Goal: Information Seeking & Learning: Find specific fact

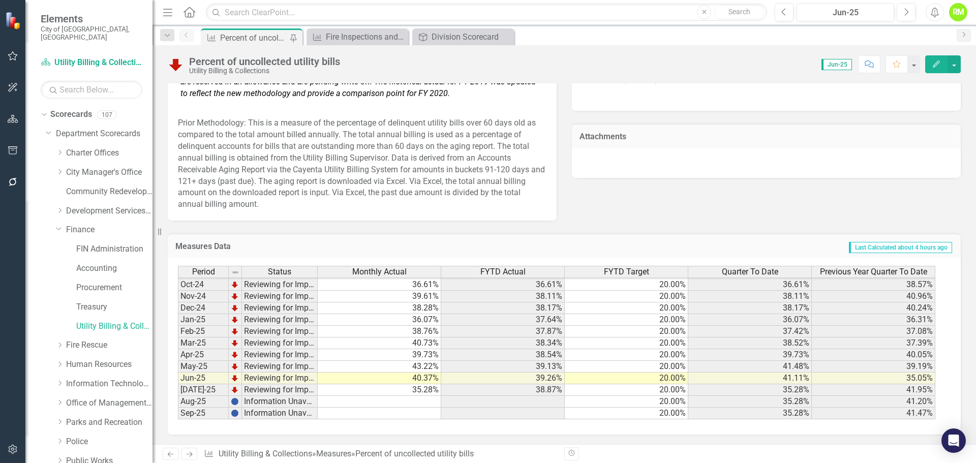
scroll to position [662, 0]
drag, startPoint x: 60, startPoint y: 220, endPoint x: 64, endPoint y: 265, distance: 46.0
click at [60, 225] on icon "Dropdown" at bounding box center [59, 229] width 6 height 8
click at [57, 246] on icon "Dropdown" at bounding box center [60, 249] width 8 height 6
click at [93, 302] on link "Support Services" at bounding box center [114, 308] width 76 height 12
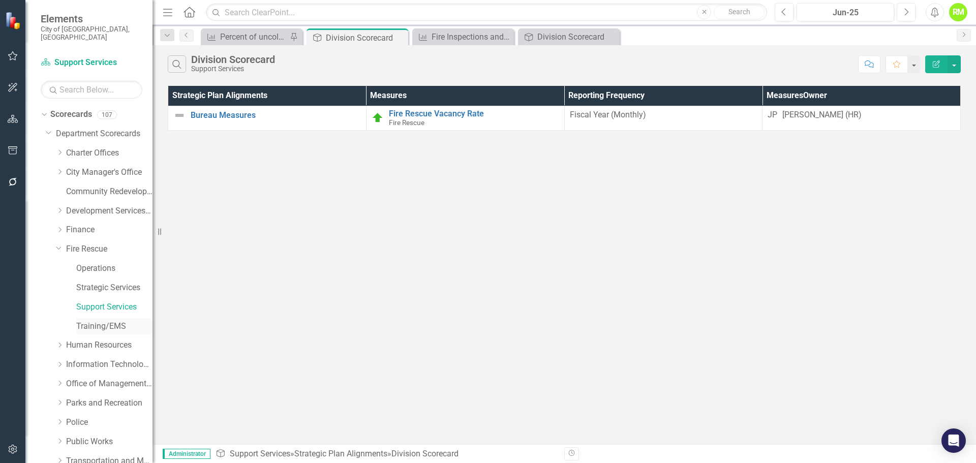
click at [98, 321] on link "Training/EMS" at bounding box center [114, 327] width 76 height 12
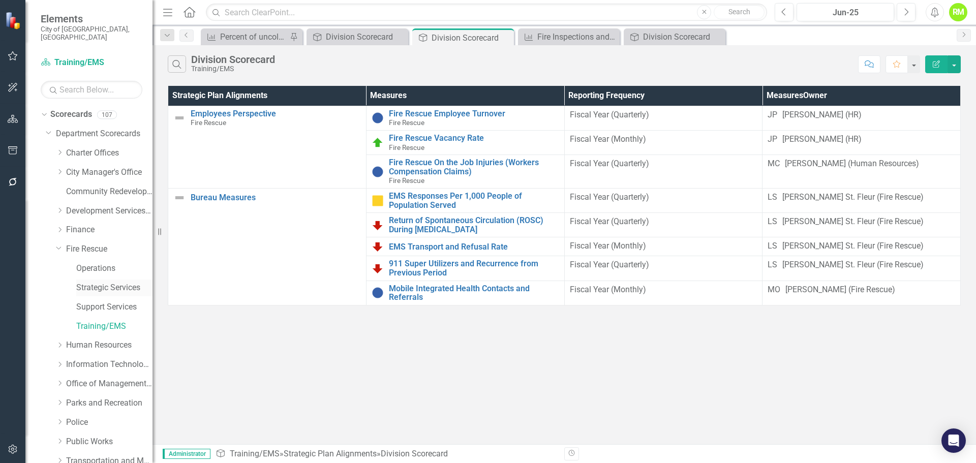
click at [103, 282] on link "Strategic Services" at bounding box center [114, 288] width 76 height 12
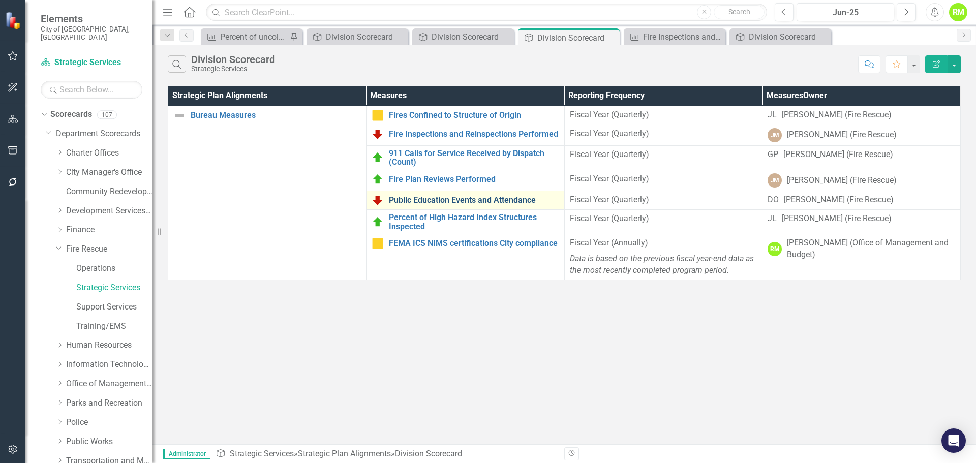
click at [442, 202] on link "Public Education Events and Attendance" at bounding box center [474, 200] width 170 height 9
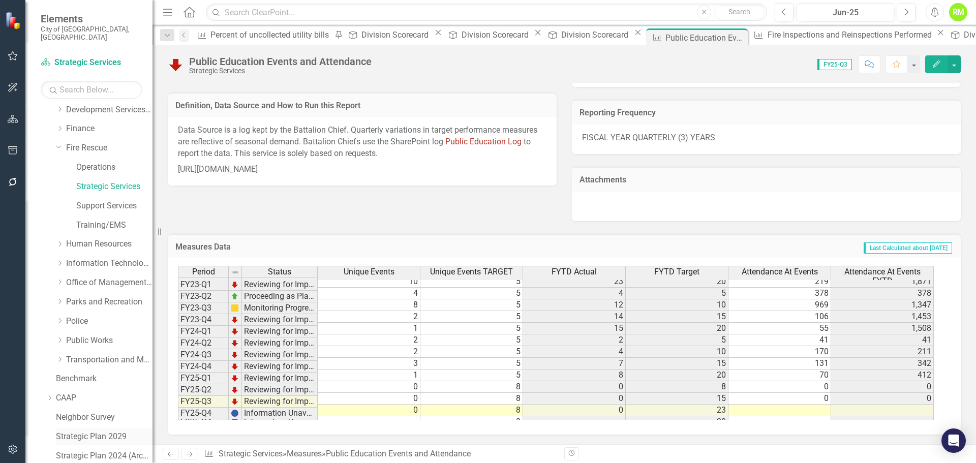
scroll to position [102, 0]
click at [62, 356] on icon "Dropdown" at bounding box center [60, 359] width 8 height 6
click at [102, 354] on link "Transportation and Mobility" at bounding box center [109, 360] width 86 height 12
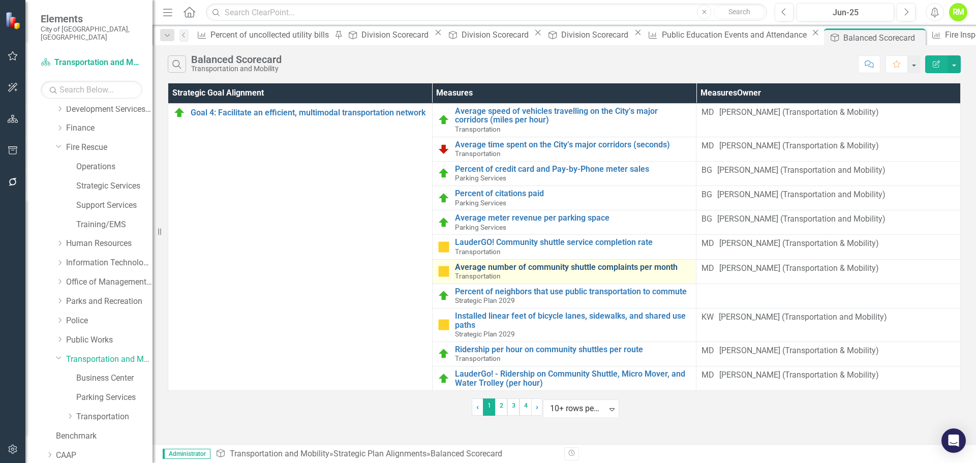
click at [546, 269] on link "Average number of community shuttle complaints per month" at bounding box center [573, 267] width 236 height 9
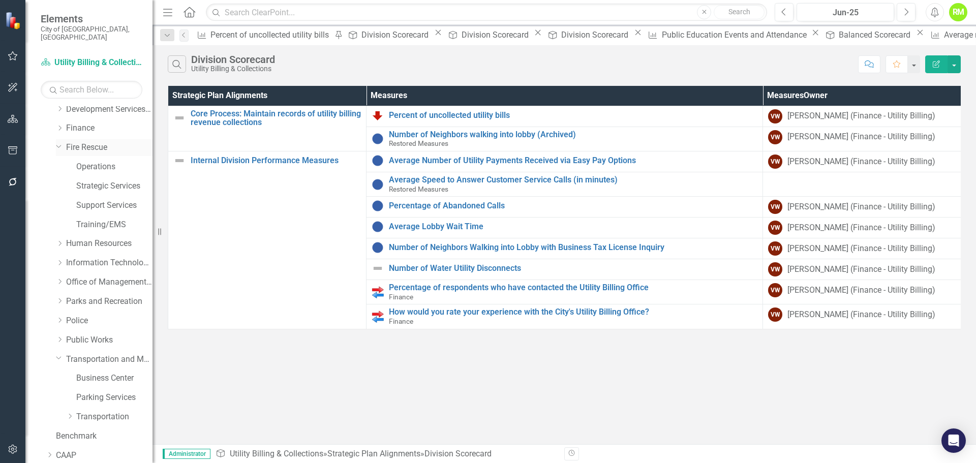
click at [88, 142] on link "Fire Rescue" at bounding box center [109, 148] width 86 height 12
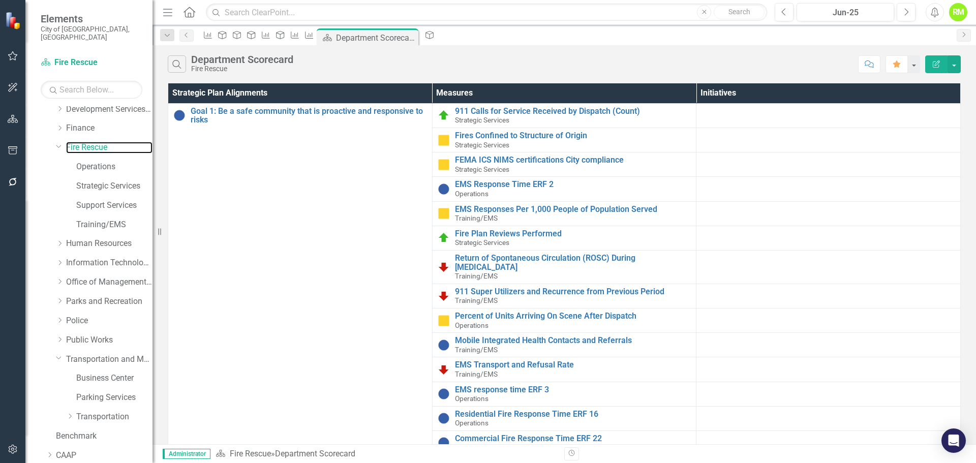
scroll to position [172, 0]
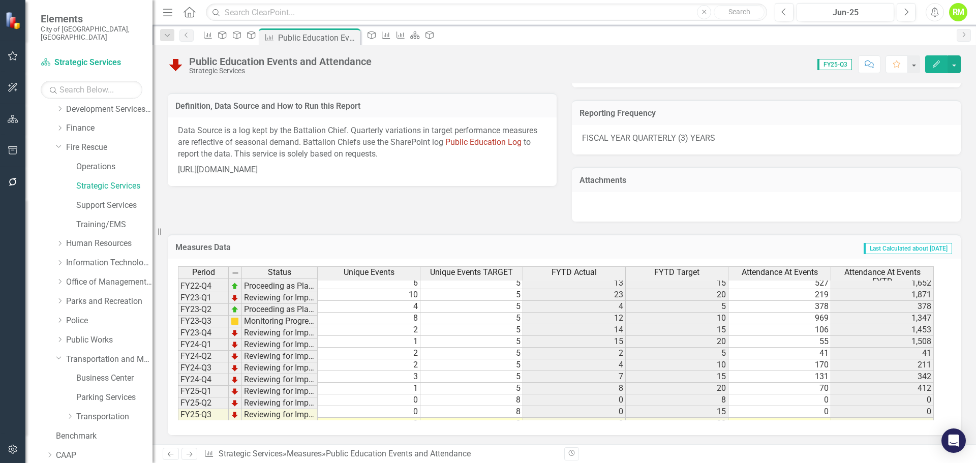
scroll to position [46, 0]
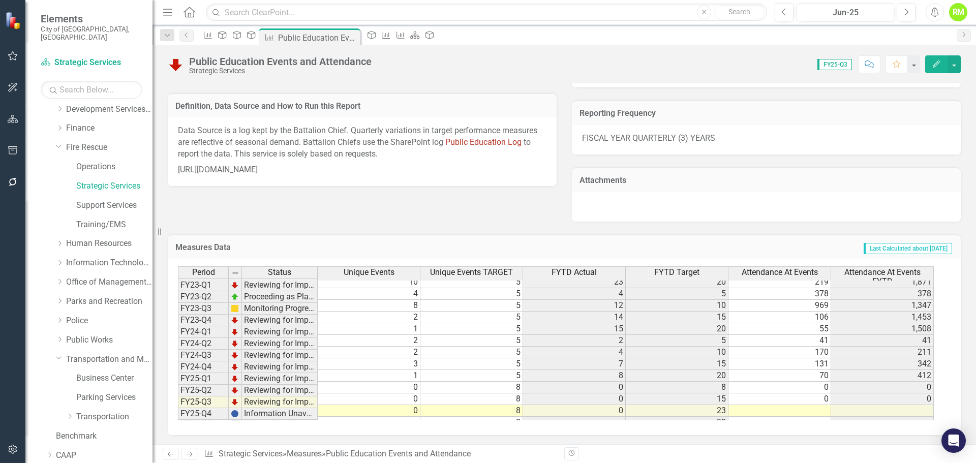
drag, startPoint x: 179, startPoint y: 170, endPoint x: 216, endPoint y: 190, distance: 42.3
click at [216, 176] on p "[URL][DOMAIN_NAME]" at bounding box center [362, 169] width 369 height 14
click at [200, 176] on p "[URL][DOMAIN_NAME]" at bounding box center [362, 169] width 369 height 14
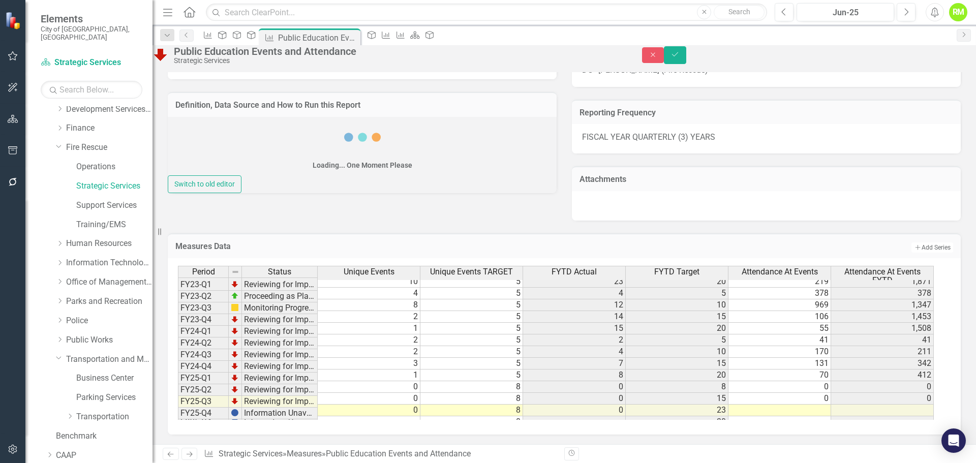
click at [200, 175] on div "Loading... One Moment Please" at bounding box center [362, 146] width 389 height 58
type textarea "<p>Data Source is a log kept by the Battalion Chief. Quarterly variations in ta…"
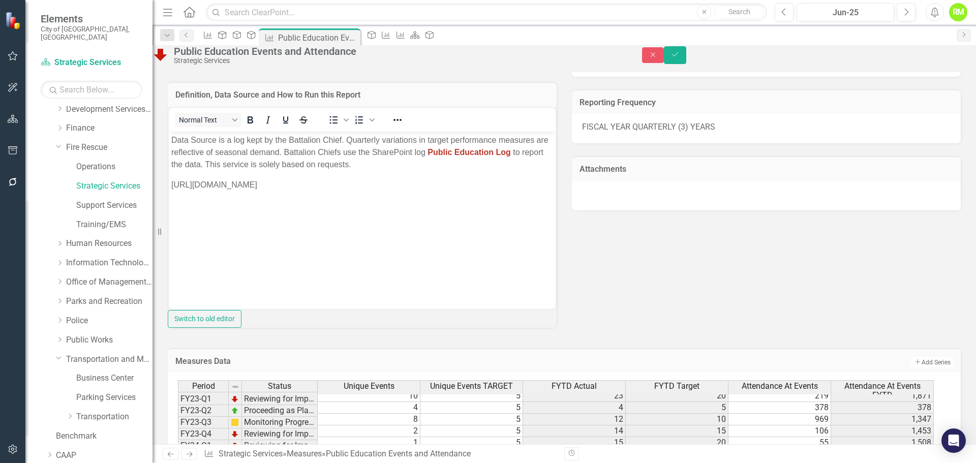
scroll to position [547, 0]
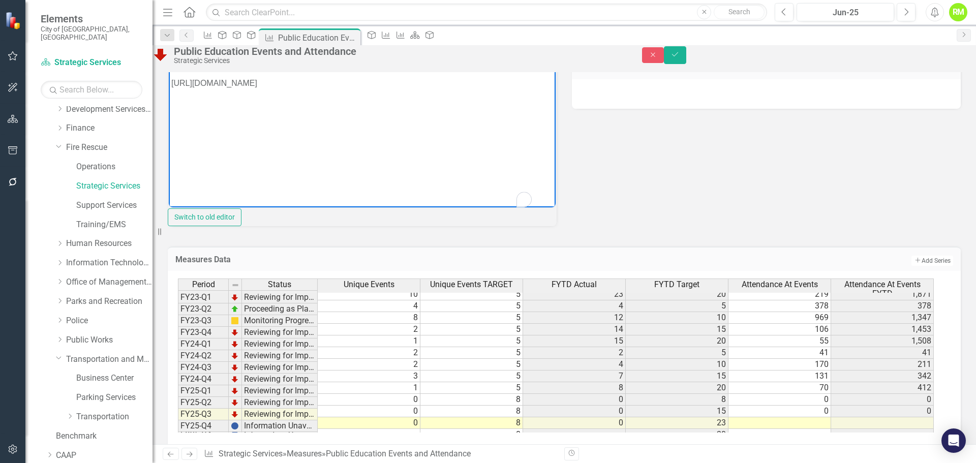
drag, startPoint x: 201, startPoint y: 120, endPoint x: 171, endPoint y: 85, distance: 45.1
click at [171, 85] on p "[URL][DOMAIN_NAME]" at bounding box center [362, 83] width 382 height 12
copy p "[URL][DOMAIN_NAME]"
click at [665, 60] on button "Close" at bounding box center [653, 55] width 22 height 16
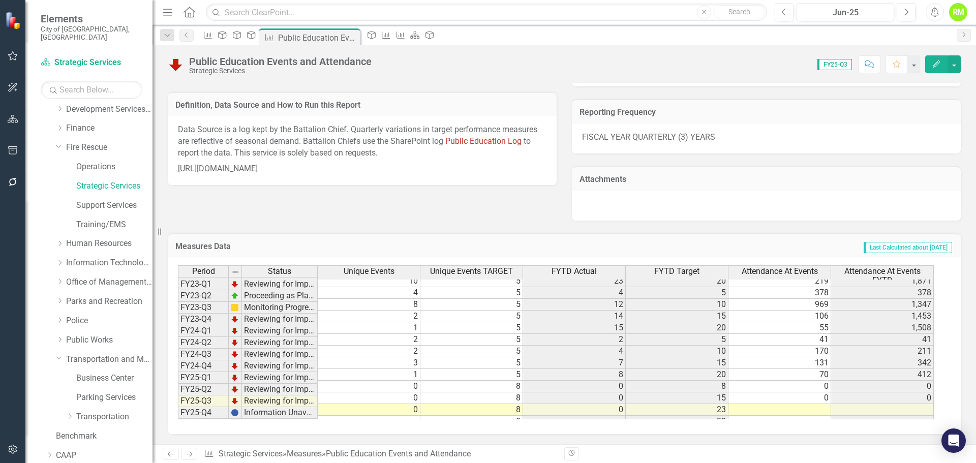
scroll to position [446, 0]
click at [900, 211] on div "Last Edited [DATE] 1:59 PM Why It Matters Public fire and life safety education…" at bounding box center [564, 59] width 809 height 321
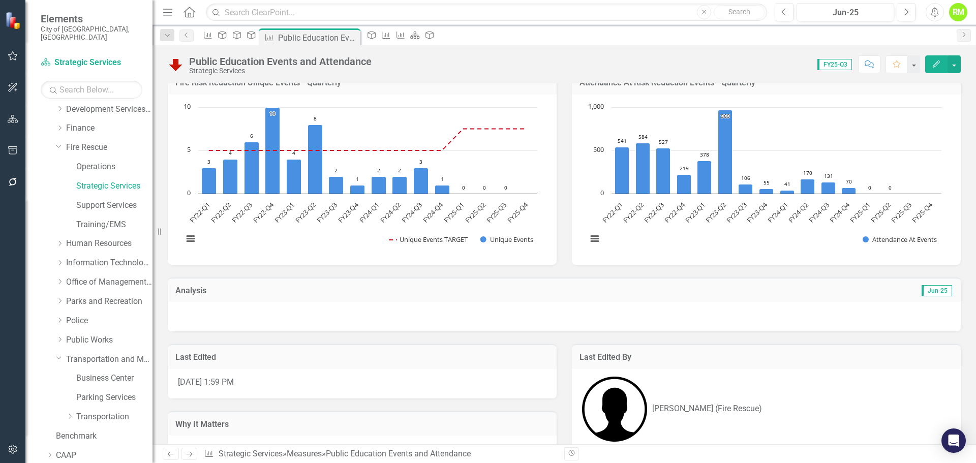
scroll to position [0, 0]
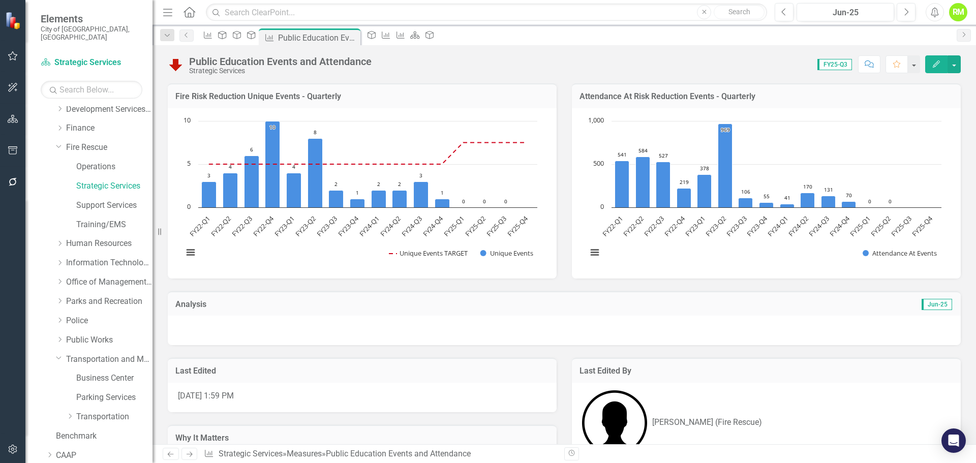
click at [564, 276] on div "Attendance At Risk Reduction Events - Quarterly Chart Bar chart with 16 bars. A…" at bounding box center [766, 175] width 404 height 208
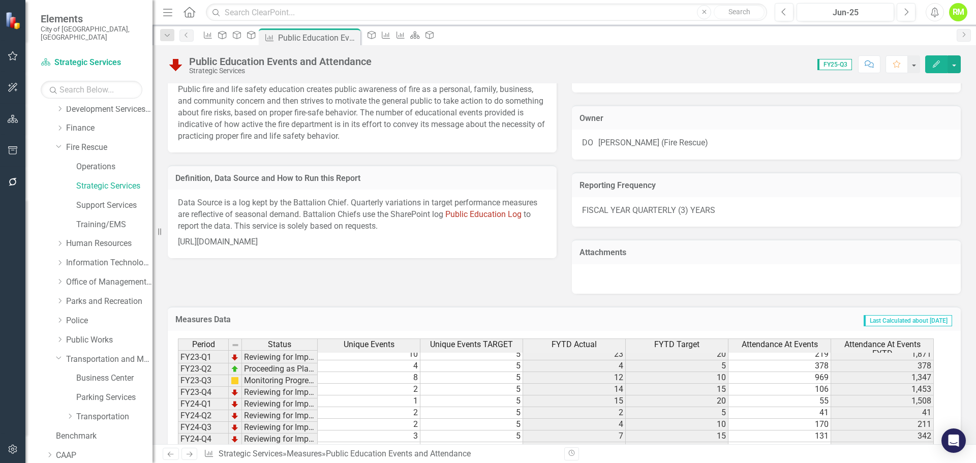
scroll to position [446, 0]
